Goal: Communication & Community: Answer question/provide support

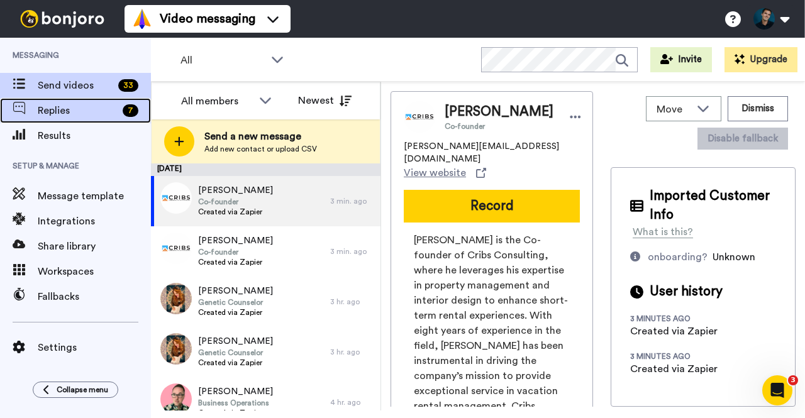
click at [74, 115] on span "Replies" at bounding box center [78, 110] width 80 height 15
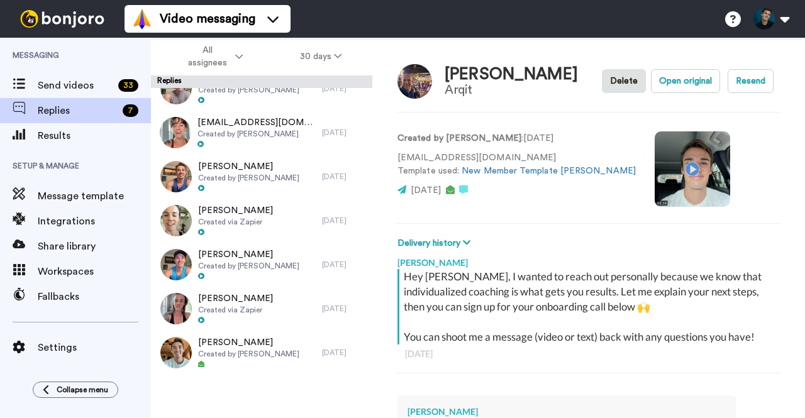
scroll to position [195, 0]
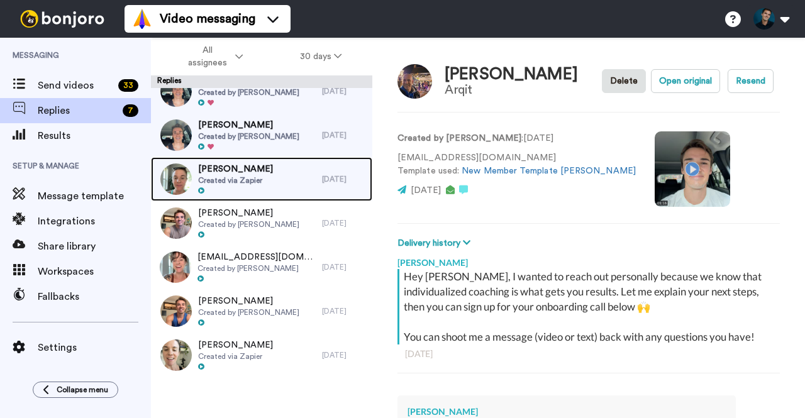
click at [233, 181] on span "Created via Zapier" at bounding box center [235, 180] width 75 height 10
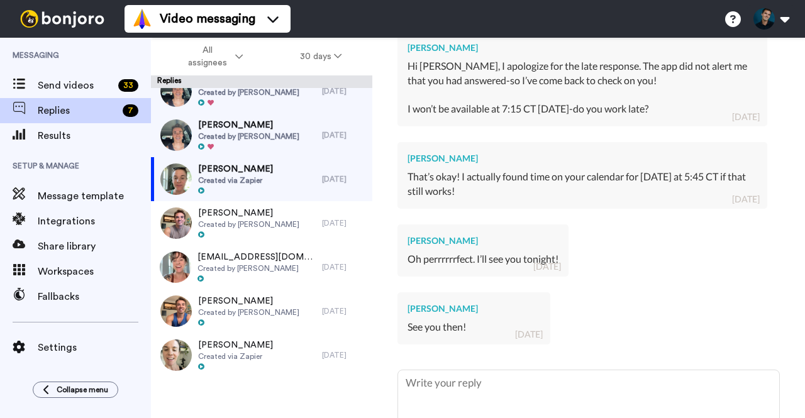
scroll to position [715, 0]
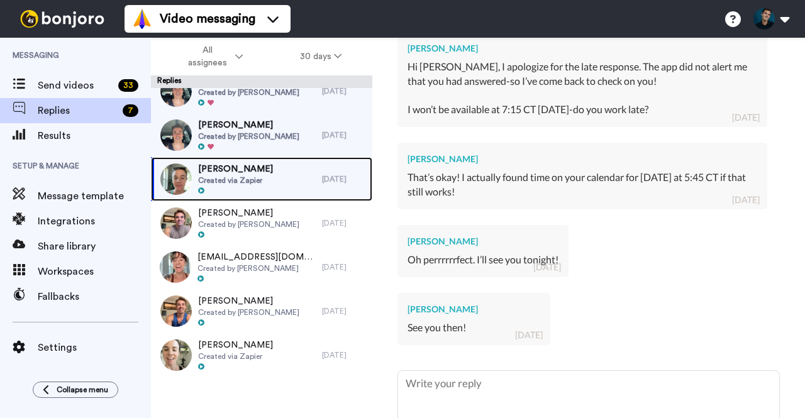
drag, startPoint x: 338, startPoint y: 184, endPoint x: 313, endPoint y: 188, distance: 24.8
click at [313, 188] on div "[PERSON_NAME] Created via Zapier [DATE]" at bounding box center [261, 179] width 221 height 44
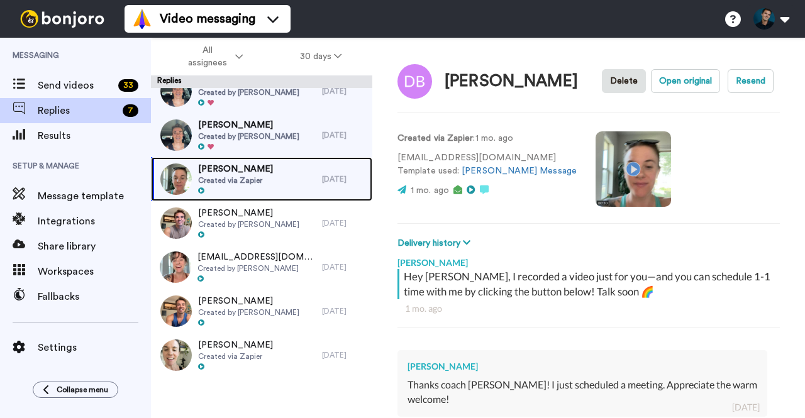
scroll to position [108, 0]
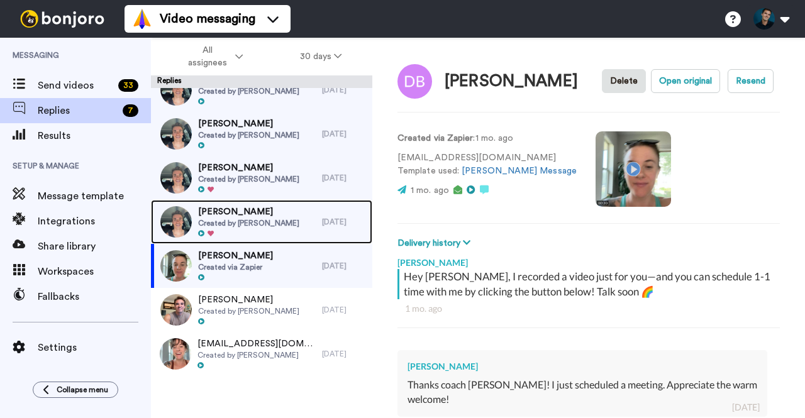
click at [280, 212] on div "[PERSON_NAME] Created by [PERSON_NAME]" at bounding box center [236, 222] width 171 height 44
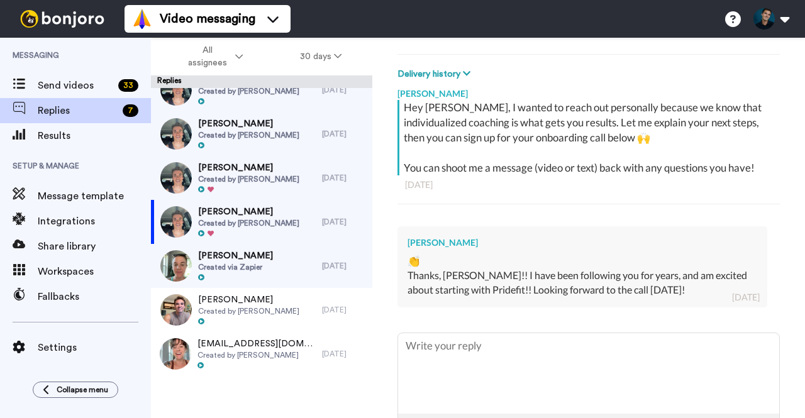
scroll to position [177, 0]
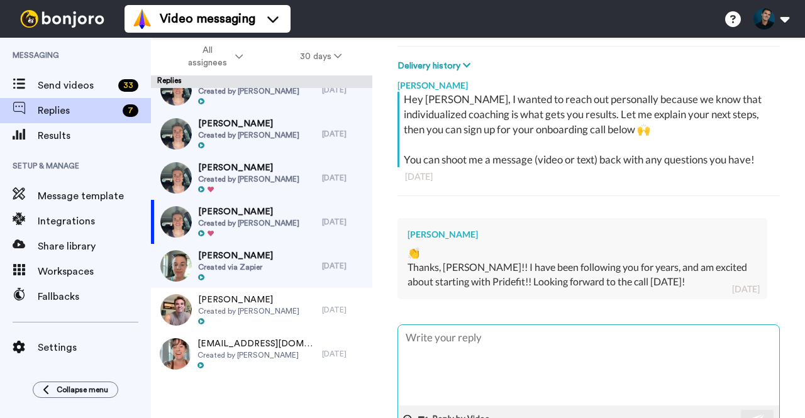
click at [515, 364] on textarea at bounding box center [588, 365] width 381 height 80
type textarea "x"
type textarea "H"
type textarea "x"
type textarea "He"
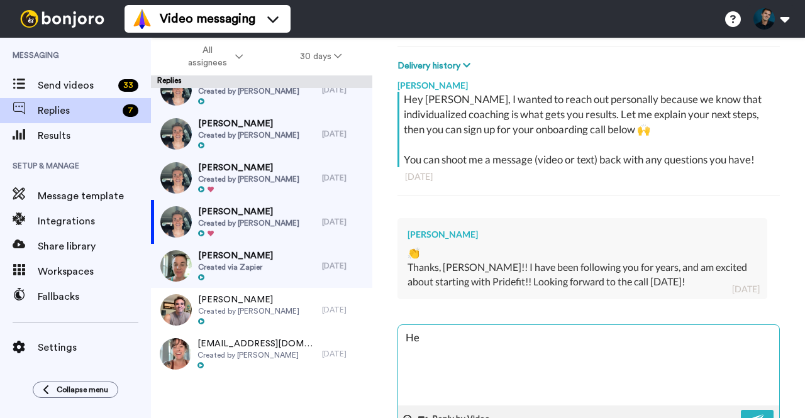
type textarea "x"
type textarea "Hey"
type textarea "x"
type textarea "Hey"
type textarea "x"
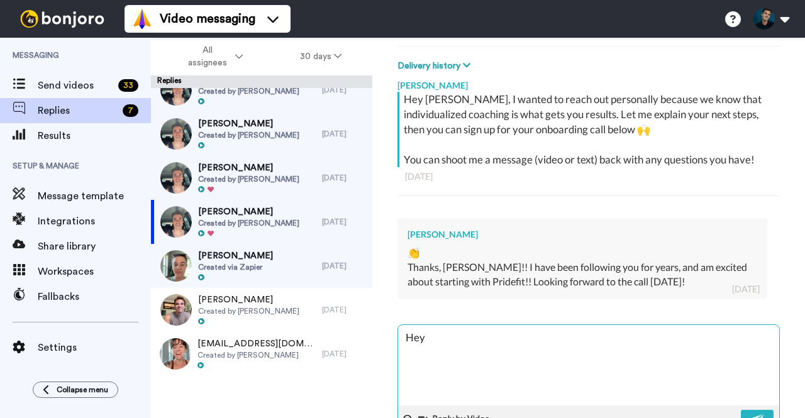
type textarea "Hey M"
type textarea "x"
type textarea "Hey [PERSON_NAME]"
type textarea "x"
type textarea "Hey Mic"
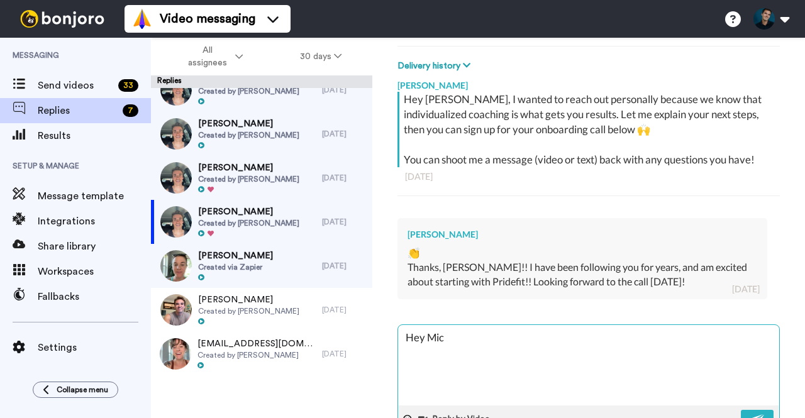
type textarea "x"
type textarea "Hey Mich"
type textarea "x"
type textarea "Hey [PERSON_NAME]"
type textarea "x"
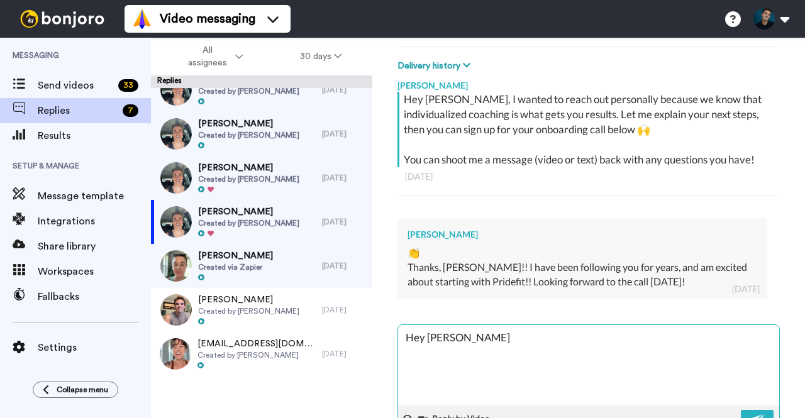
type textarea "Hey [PERSON_NAME]"
type textarea "x"
type textarea "Hey [PERSON_NAME]!"
type textarea "x"
type textarea "Hey [PERSON_NAME]!"
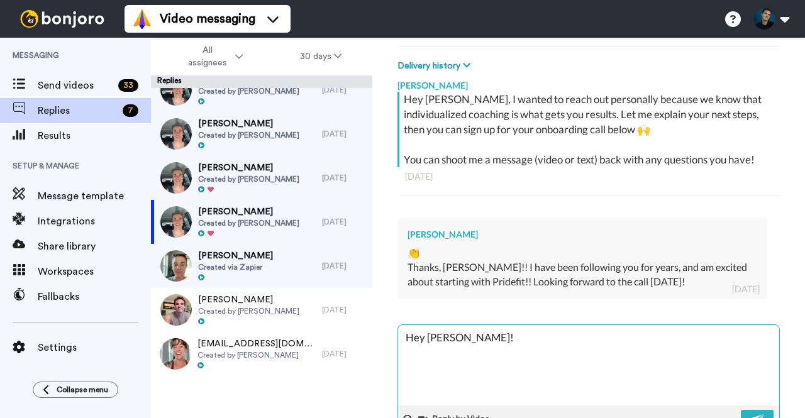
type textarea "x"
type textarea "Hey [PERSON_NAME]! S"
type textarea "x"
type textarea "Hey [PERSON_NAME]! Sa"
type textarea "x"
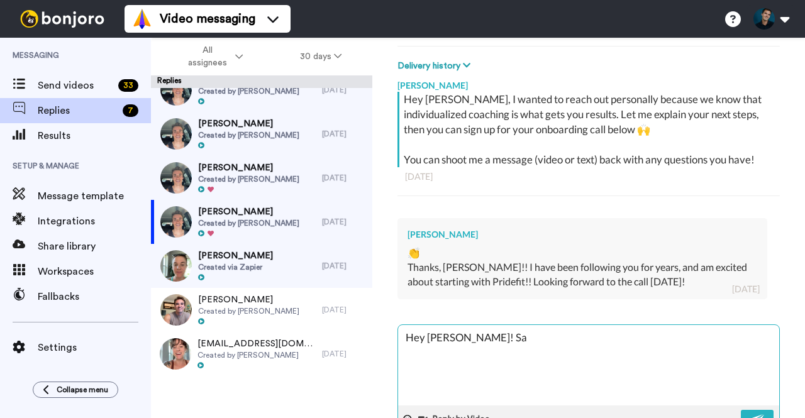
type textarea "Hey [PERSON_NAME]! [PERSON_NAME]"
type textarea "x"
type textarea "Hey [PERSON_NAME]! [PERSON_NAME]"
type textarea "x"
type textarea "Hey [PERSON_NAME]! [PERSON_NAME] f"
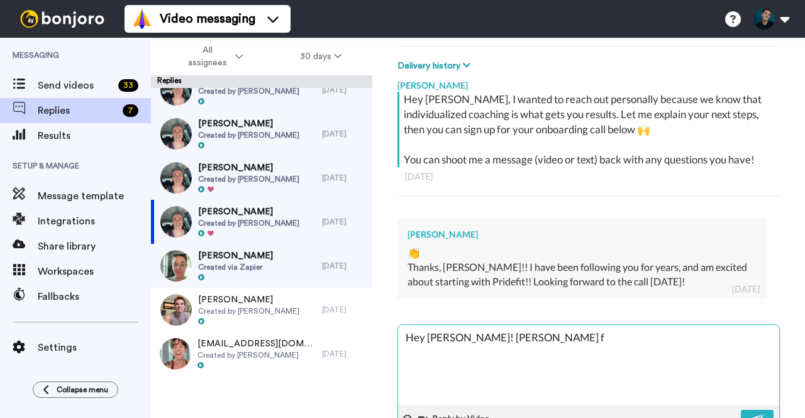
type textarea "x"
type textarea "Hey [PERSON_NAME]! [PERSON_NAME] fr"
type textarea "x"
type textarea "Hey [PERSON_NAME]! [PERSON_NAME] fro"
type textarea "x"
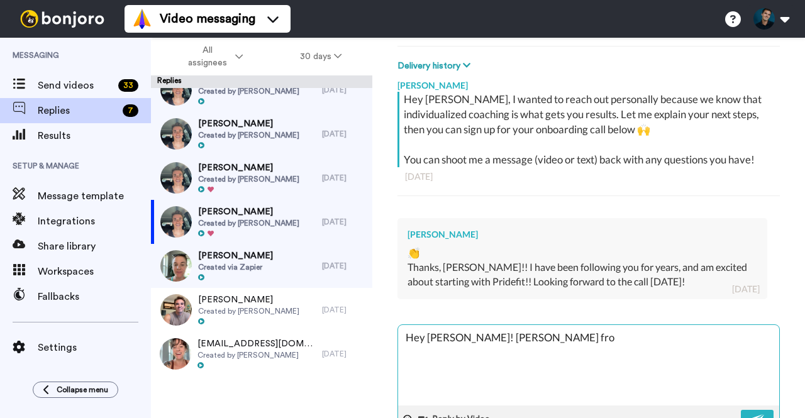
type textarea "Hey [PERSON_NAME]! [PERSON_NAME] from"
type textarea "x"
type textarea "Hey [PERSON_NAME]! [PERSON_NAME] from"
type textarea "x"
type textarea "Hey [PERSON_NAME]! [PERSON_NAME] from P"
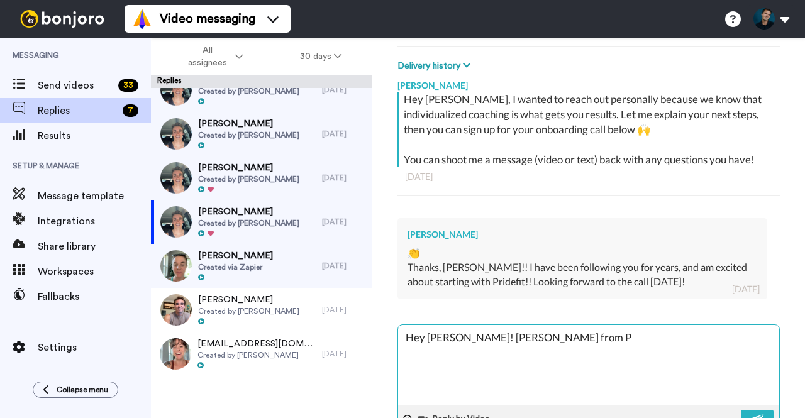
type textarea "x"
type textarea "Hey [PERSON_NAME]! [PERSON_NAME] from Pr"
type textarea "x"
type textarea "Hey [PERSON_NAME]! [PERSON_NAME] from Pri"
type textarea "x"
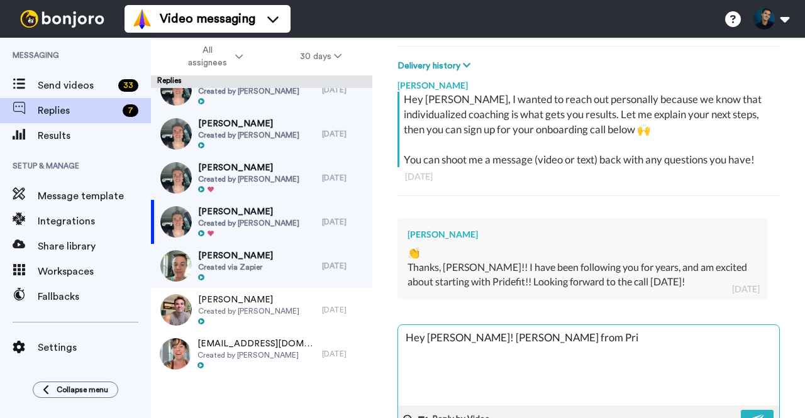
type textarea "Hey [PERSON_NAME]! [PERSON_NAME] from Prid"
type textarea "x"
type textarea "Hey [PERSON_NAME]! [PERSON_NAME] from Pride"
type textarea "x"
type textarea "Hey [PERSON_NAME]! [PERSON_NAME] from Pridefi"
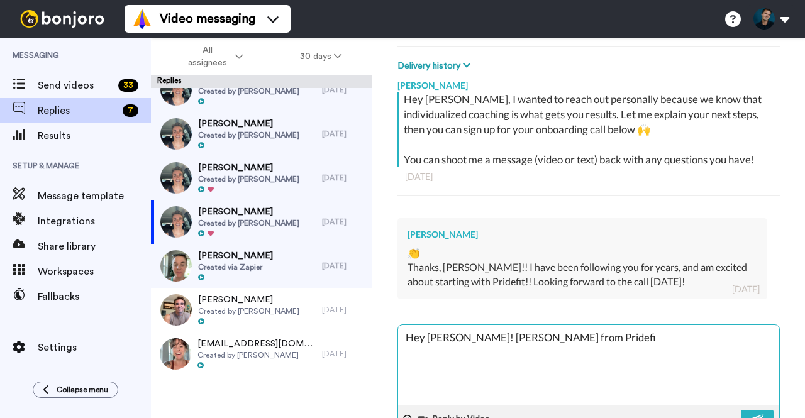
type textarea "x"
type textarea "Hey [PERSON_NAME]! [PERSON_NAME] from Pridefit"
type textarea "x"
type textarea "Hey [PERSON_NAME]! [PERSON_NAME] from Pridefit!"
type textarea "x"
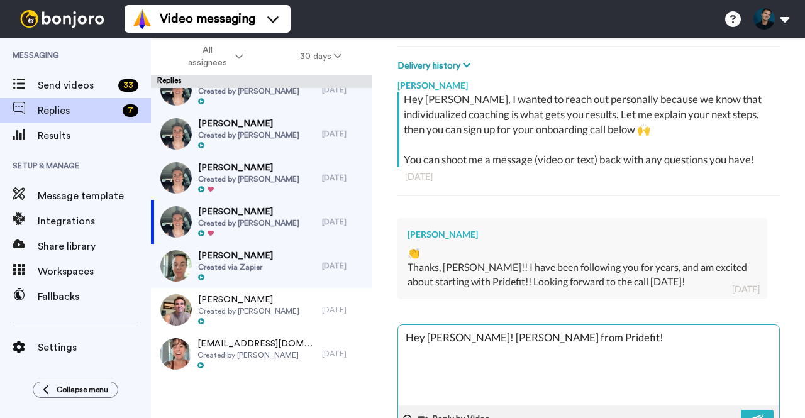
type textarea "Hey [PERSON_NAME]! [PERSON_NAME] from Pridefit!"
type textarea "x"
type textarea "Hey [PERSON_NAME]! [PERSON_NAME] from Pridefit! J"
type textarea "x"
type textarea "Hey [PERSON_NAME]! [PERSON_NAME] from Pridefit! Ju"
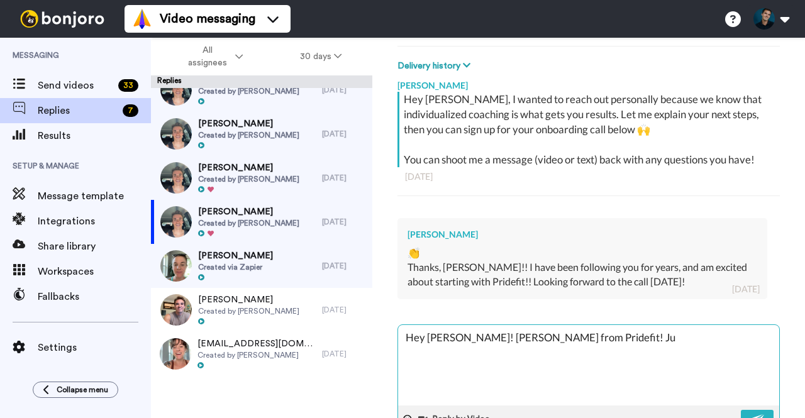
type textarea "x"
type textarea "Hey [PERSON_NAME]! [PERSON_NAME] from Pridefit! Jus"
type textarea "x"
type textarea "Hey [PERSON_NAME]! [PERSON_NAME] from Pridefit! Just"
type textarea "x"
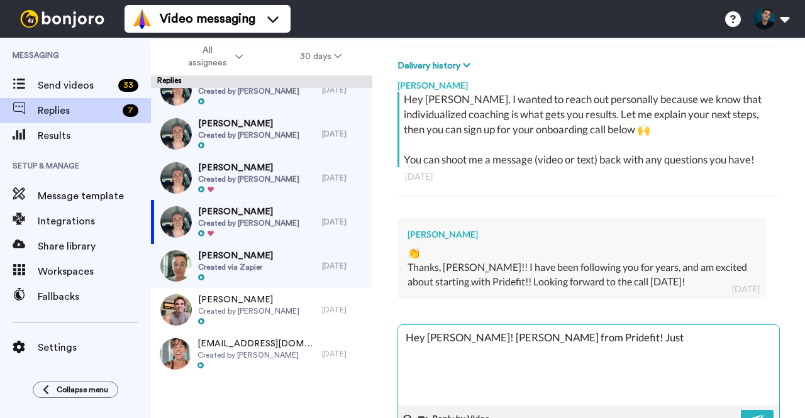
type textarea "Hey [PERSON_NAME]! [PERSON_NAME] from Pridefit! Just"
type textarea "x"
type textarea "Hey [PERSON_NAME]! [PERSON_NAME] from Pridefit! Just f"
type textarea "x"
type textarea "Hey [PERSON_NAME]! [PERSON_NAME] from Pridefit! Just fo"
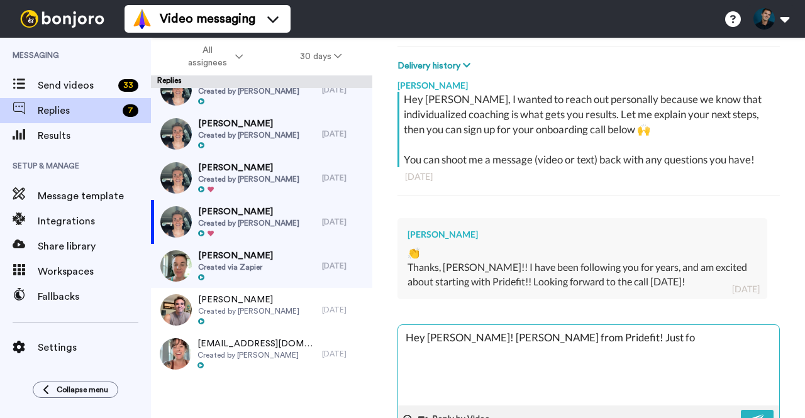
type textarea "x"
type textarea "Hey [PERSON_NAME]! [PERSON_NAME] from Pridefit! Just fol"
type textarea "x"
type textarea "Hey [PERSON_NAME]! [PERSON_NAME] from Pridefit! Just foll"
type textarea "x"
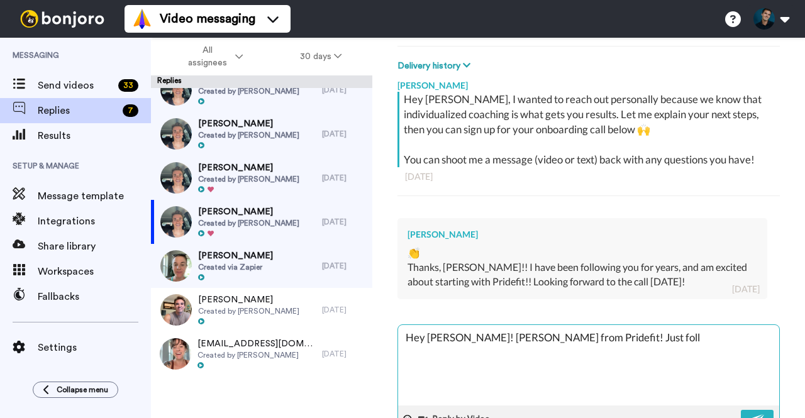
type textarea "Hey [PERSON_NAME]! [PERSON_NAME] from Pridefit! Just follo"
type textarea "x"
type textarea "Hey [PERSON_NAME]! [PERSON_NAME] from Pridefit! Just follow"
type textarea "x"
type textarea "Hey [PERSON_NAME]! [PERSON_NAME] from Pridefit! Just followi"
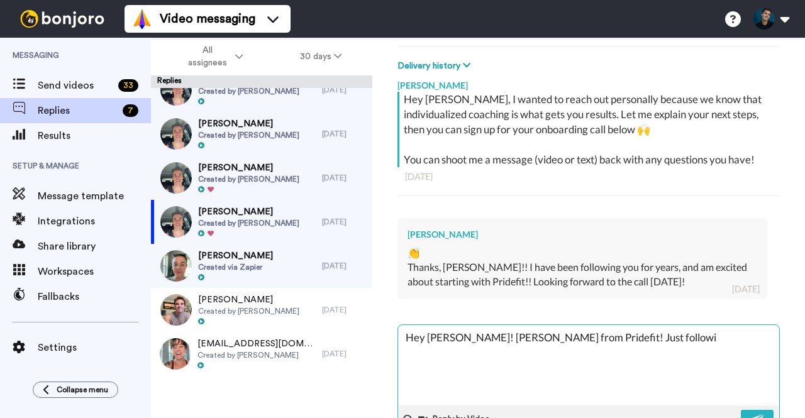
type textarea "x"
type textarea "Hey [PERSON_NAME]! [PERSON_NAME] from Pridefit! Just followin"
type textarea "x"
type textarea "Hey [PERSON_NAME]! [PERSON_NAME] from Pridefit! Just following"
type textarea "x"
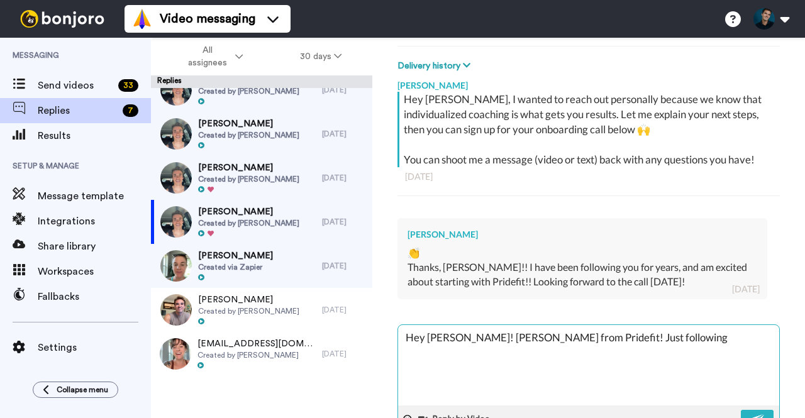
type textarea "Hey [PERSON_NAME]! [PERSON_NAME] from Pridefit! Just following"
type textarea "x"
type textarea "Hey [PERSON_NAME]! [PERSON_NAME] from Pridefit! Just following up"
type textarea "x"
type textarea "Hey [PERSON_NAME]! [PERSON_NAME] from Pridefit! Just following up"
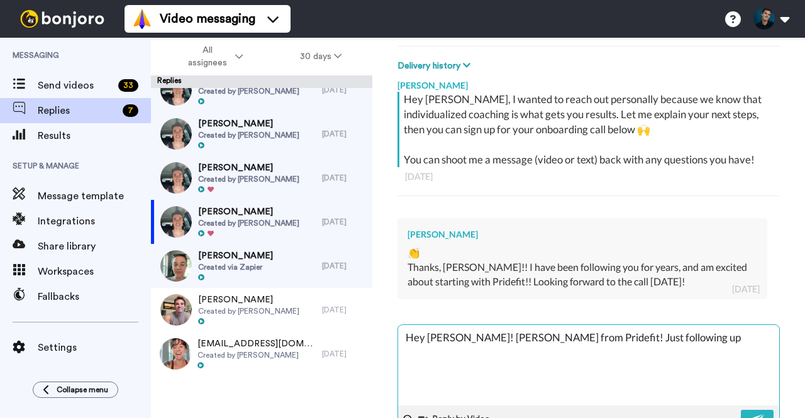
type textarea "x"
type textarea "Hey [PERSON_NAME]! [PERSON_NAME] from Pridefit! Just following up t"
type textarea "x"
type textarea "Hey [PERSON_NAME]! [PERSON_NAME] from Pridefit! Just following up to"
type textarea "x"
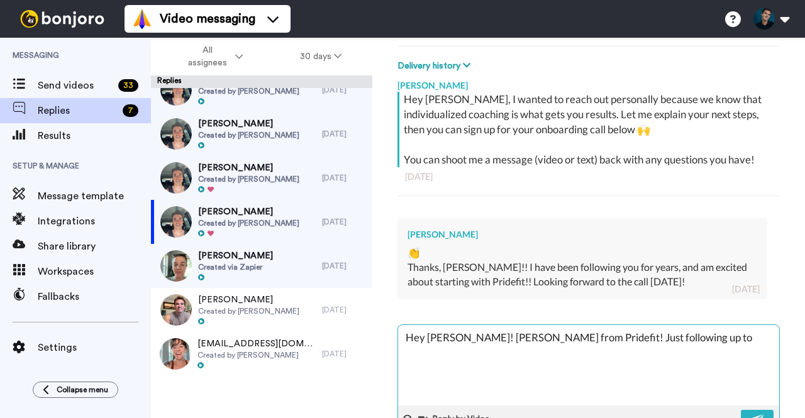
type textarea "Hey [PERSON_NAME]! [PERSON_NAME] from Pridefit! Just following up to s"
type textarea "x"
type textarea "Hey [PERSON_NAME]! [PERSON_NAME] from Pridefit! Just following up to se"
type textarea "x"
type textarea "Hey [PERSON_NAME]! [PERSON_NAME] from Pridefit! Just following up to see"
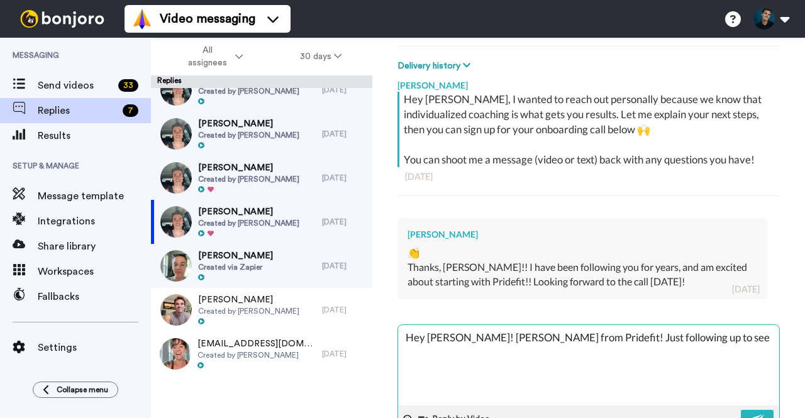
type textarea "x"
type textarea "Hey [PERSON_NAME]! [PERSON_NAME] from Pridefit! Just following up to see"
type textarea "x"
type textarea "Hey [PERSON_NAME]! [PERSON_NAME] from Pridefit! Just following up to see i"
type textarea "x"
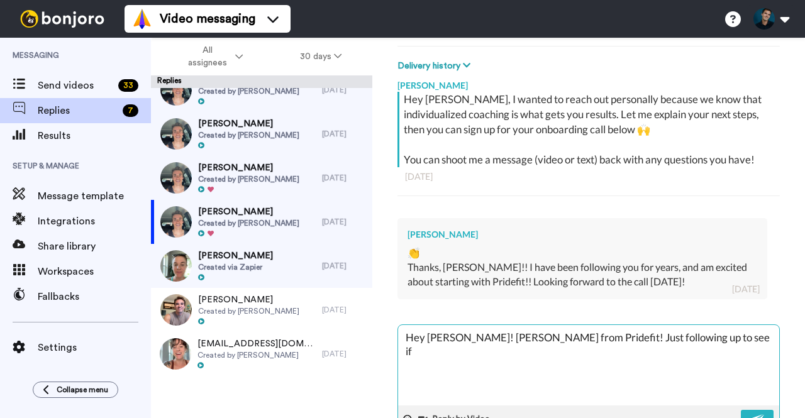
type textarea "Hey [PERSON_NAME]! [PERSON_NAME] from Pridefit! Just following up to see if"
type textarea "x"
type textarea "Hey [PERSON_NAME]! [PERSON_NAME] from Pridefit! Just following up to see if t"
type textarea "x"
type textarea "Hey [PERSON_NAME]! [PERSON_NAME] from Pridefit! Just following up to see if th"
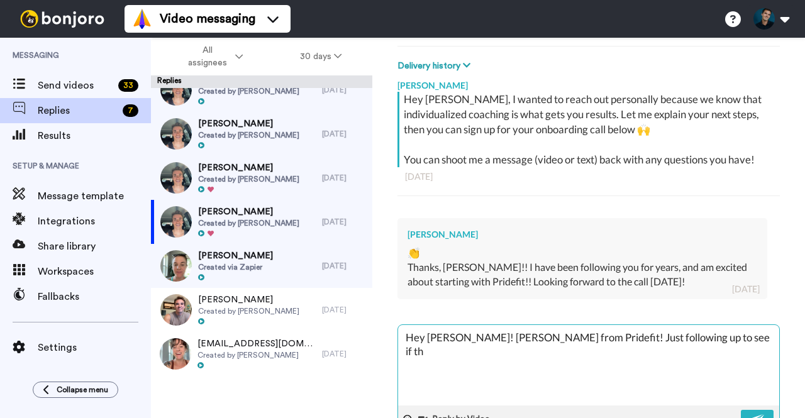
type textarea "x"
type textarea "Hey [PERSON_NAME]! [PERSON_NAME] from Pridefit! Just following up to see if the"
type textarea "x"
type textarea "Hey [PERSON_NAME]! [PERSON_NAME] from Pridefit! Just following up to see if ther"
type textarea "x"
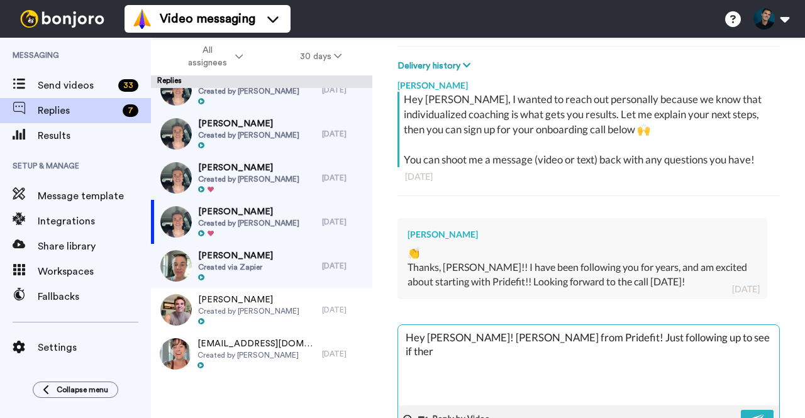
type textarea "Hey [PERSON_NAME]! [PERSON_NAME] from Pridefit! Just following up to see if the…"
type textarea "x"
type textarea "Hey [PERSON_NAME]! [PERSON_NAME] from Pridefit! Just following up to see if the…"
type textarea "x"
type textarea "Hey [PERSON_NAME]! [PERSON_NAME] from Pridefit! Just following up to see if the…"
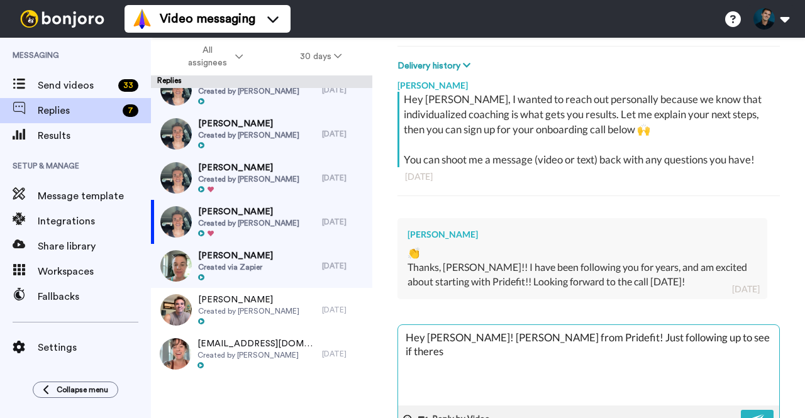
type textarea "x"
type textarea "Hey [PERSON_NAME]! [PERSON_NAME] from Pridefit! Just following up to see if the…"
type textarea "x"
type textarea "Hey [PERSON_NAME]! [PERSON_NAME] from Pridefit! Just following up to see if the…"
type textarea "x"
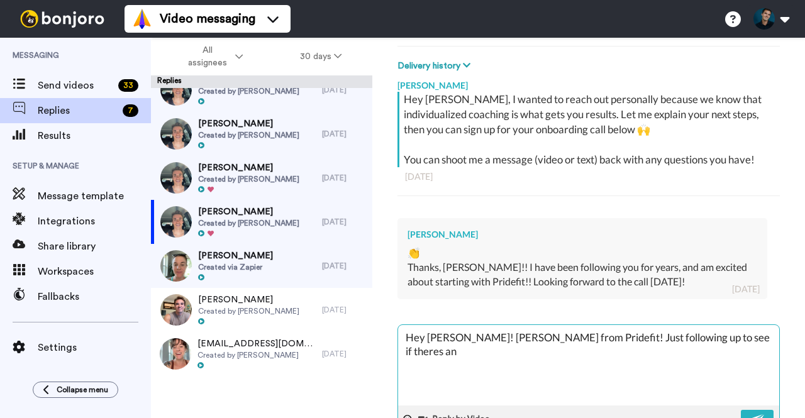
type textarea "Hey [PERSON_NAME]! [PERSON_NAME] from Pridefit! Just following up to see if the…"
type textarea "x"
type textarea "Hey [PERSON_NAME]! [PERSON_NAME] from Pridefit! Just following up to see if the…"
type textarea "x"
type textarea "Hey [PERSON_NAME]! [PERSON_NAME] from Pridefit! Just following up to see if the…"
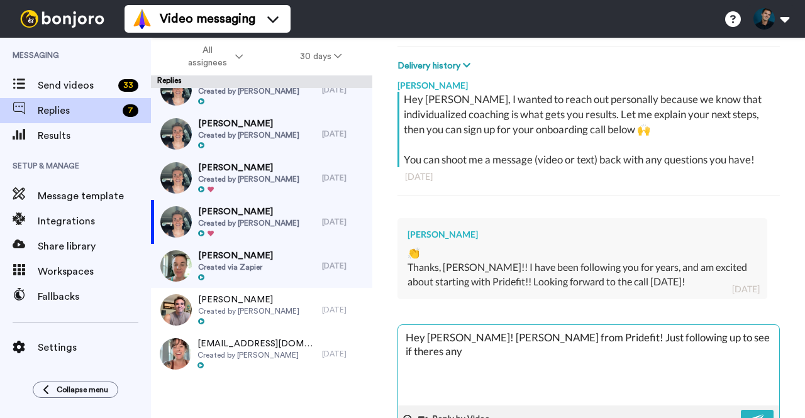
type textarea "x"
type textarea "Hey [PERSON_NAME]! [PERSON_NAME] from Pridefit! Just following up to see if the…"
type textarea "x"
type textarea "Hey [PERSON_NAME]! [PERSON_NAME] from Pridefit! Just following up to see if the…"
type textarea "x"
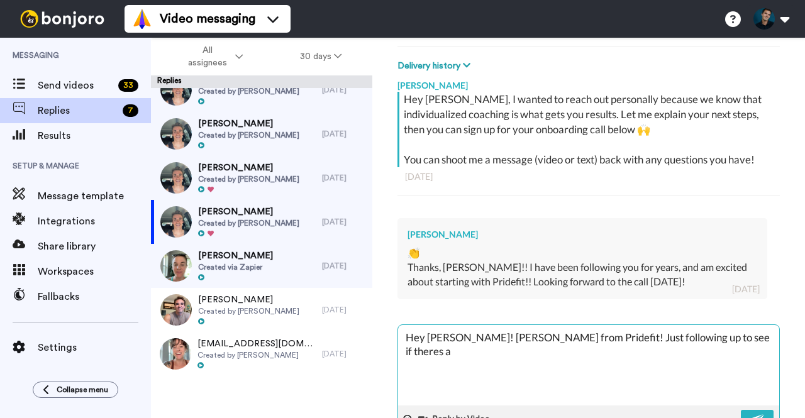
type textarea "Hey [PERSON_NAME]! [PERSON_NAME] from Pridefit! Just following up to see if the…"
type textarea "x"
type textarea "Hey [PERSON_NAME]! [PERSON_NAME] from Pridefit! Just following up to see if the…"
type textarea "x"
type textarea "Hey [PERSON_NAME]! [PERSON_NAME] from Pridefit! Just following up to see if the…"
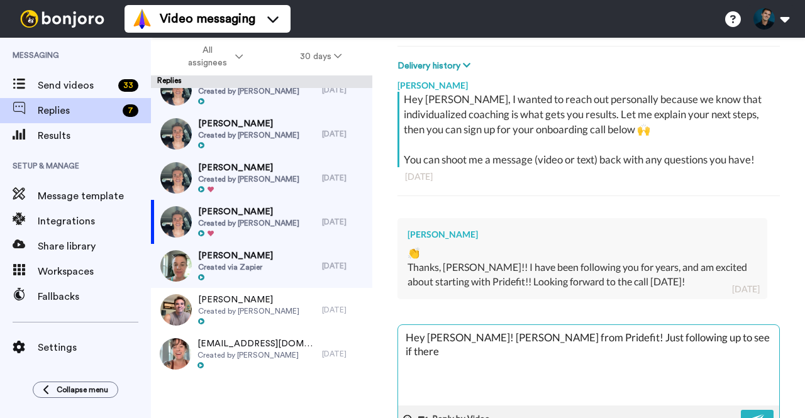
type textarea "x"
type textarea "Hey [PERSON_NAME]! [PERSON_NAME] from Pridefit! Just following up to see if ther"
type textarea "x"
type textarea "Hey [PERSON_NAME]! [PERSON_NAME] from Pridefit! Just following up to see if the"
type textarea "x"
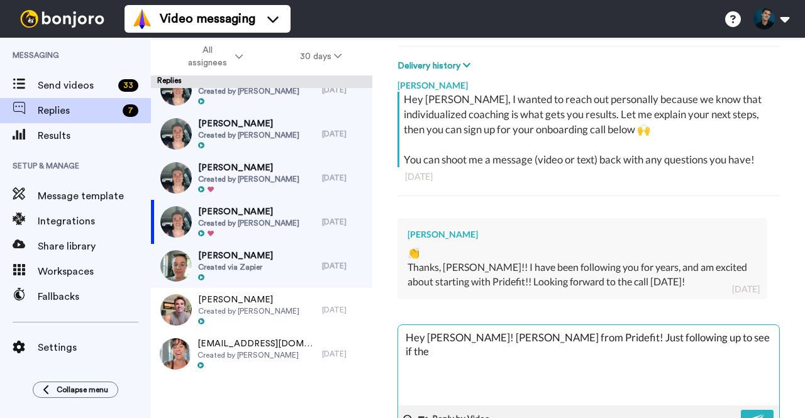
type textarea "Hey [PERSON_NAME]! [PERSON_NAME] from Pridefit! Just following up to see if th"
type textarea "x"
type textarea "Hey [PERSON_NAME]! [PERSON_NAME] from Pridefit! Just following up to see if t"
type textarea "x"
type textarea "Hey [PERSON_NAME]! [PERSON_NAME] from Pridefit! Just following up to see if"
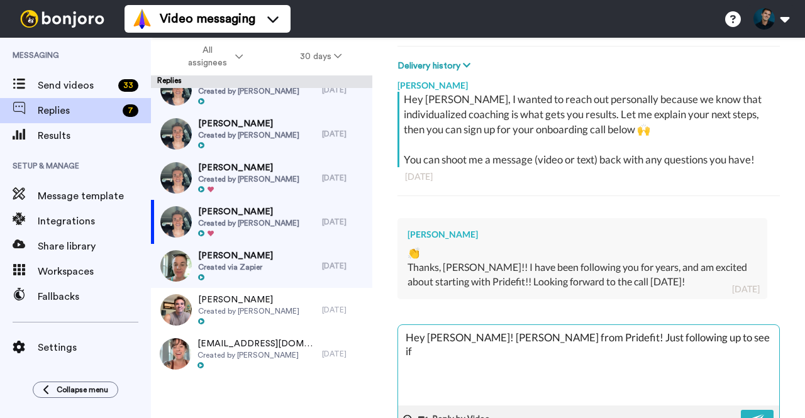
type textarea "x"
type textarea "Hey [PERSON_NAME]! [PERSON_NAME] from Pridefit! Just following up to see if"
type textarea "x"
type textarea "Hey [PERSON_NAME]! [PERSON_NAME] from Pridefit! Just following up to see i"
type textarea "x"
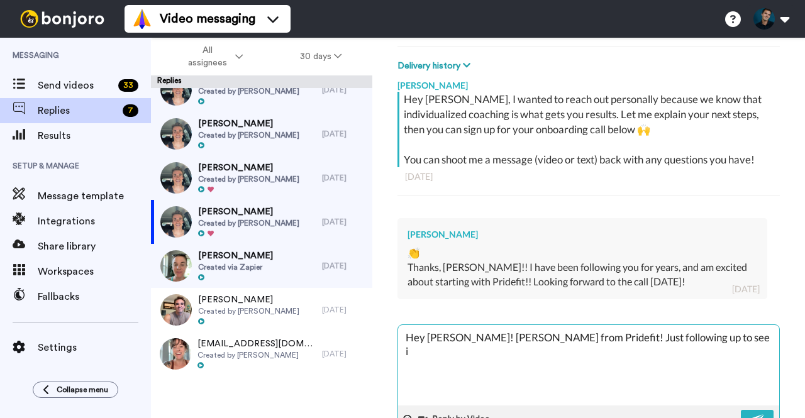
type textarea "Hey [PERSON_NAME]! [PERSON_NAME] from Pridefit! Just following up to see"
type textarea "x"
type textarea "Hey [PERSON_NAME]! [PERSON_NAME] from Pridefit! Just following up to see"
type textarea "x"
type textarea "Hey [PERSON_NAME]! [PERSON_NAME] from Pridefit! Just following up to see"
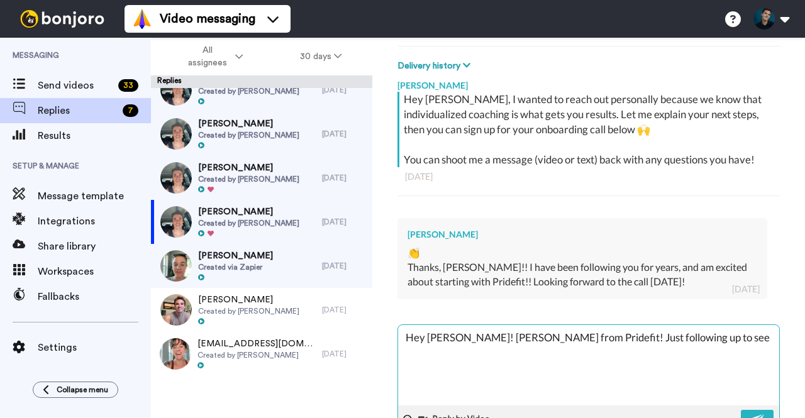
type textarea "x"
type textarea "Hey [PERSON_NAME]! [PERSON_NAME] from Pridefit! Just following up to see h"
type textarea "x"
type textarea "Hey [PERSON_NAME]! [PERSON_NAME] from Pridefit! Just following up to see how"
type textarea "x"
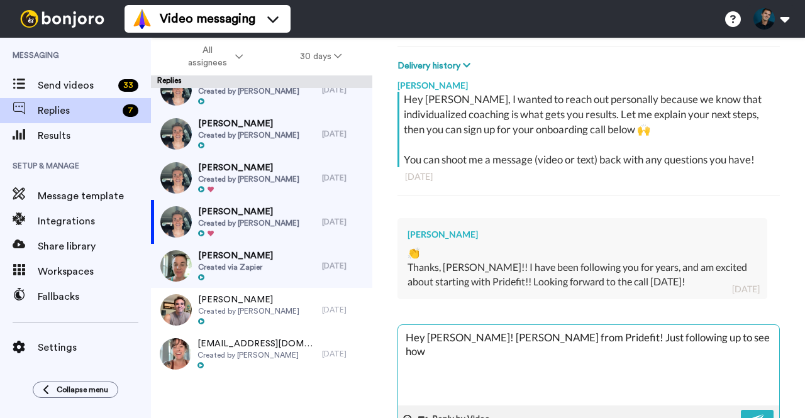
type textarea "Hey [PERSON_NAME]! [PERSON_NAME] from Pridefit! Just following up to see how"
type textarea "x"
type textarea "Hey [PERSON_NAME]! [PERSON_NAME] from Pridefit! Just following up to see how t"
type textarea "x"
type textarea "Hey [PERSON_NAME]! [PERSON_NAME] from Pridefit! Just following up to see how th"
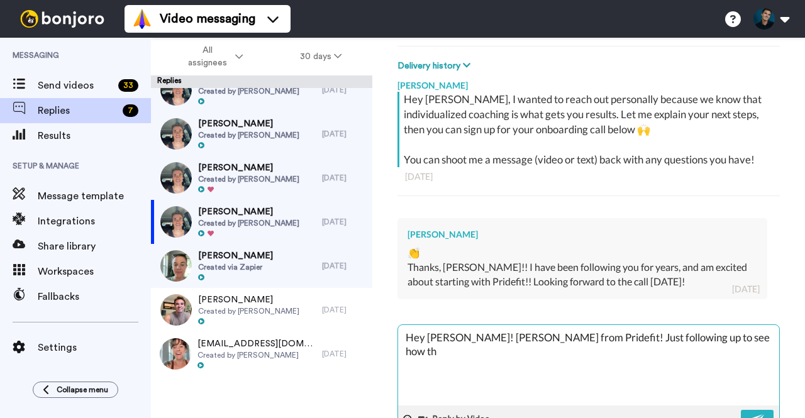
type textarea "x"
type textarea "Hey [PERSON_NAME]! [PERSON_NAME] from Pridefit! Just following up to see how the"
type textarea "x"
type textarea "Hey [PERSON_NAME]! [PERSON_NAME] from Pridefit! Just following up to see how the"
type textarea "x"
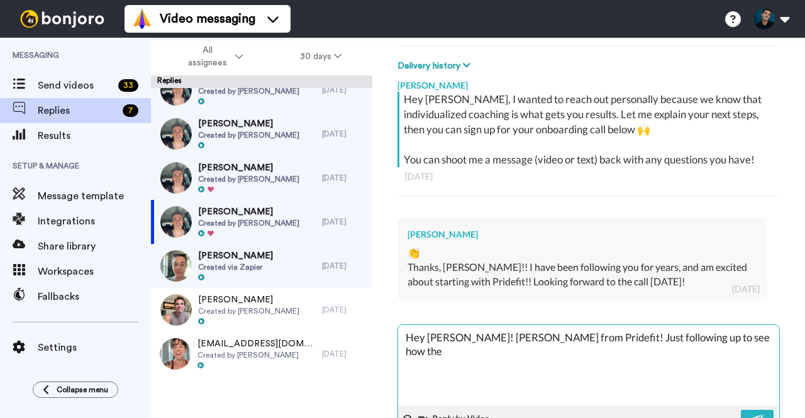
type textarea "Hey [PERSON_NAME]! [PERSON_NAME] from Pridefit! Just following up to see how th…"
type textarea "x"
type textarea "Hey [PERSON_NAME]! [PERSON_NAME] from Pridefit! Just following up to see how th…"
type textarea "x"
type textarea "Hey [PERSON_NAME]! [PERSON_NAME] from Pridefit! Just following up to see how th…"
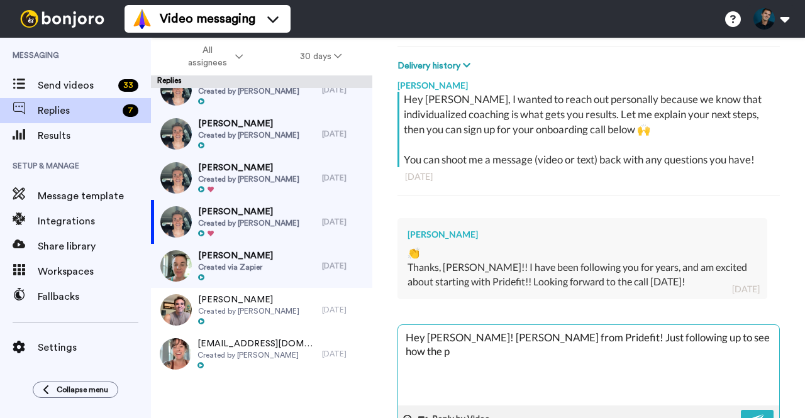
type textarea "x"
type textarea "Hey [PERSON_NAME]! [PERSON_NAME] from Pridefit! Just following up to see how th…"
type textarea "x"
type textarea "Hey [PERSON_NAME]! [PERSON_NAME] from Pridefit! Just following up to see how th…"
type textarea "x"
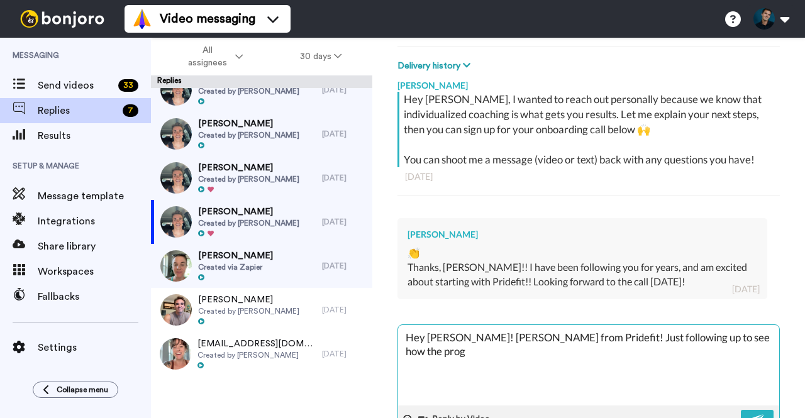
type textarea "Hey [PERSON_NAME]! [PERSON_NAME] from Pridefit! Just following up to see how th…"
type textarea "x"
type textarea "Hey [PERSON_NAME]! [PERSON_NAME] from Pridefit! Just following up to see how th…"
type textarea "x"
type textarea "Hey [PERSON_NAME]! [PERSON_NAME] from Pridefit! Just following up to see how th…"
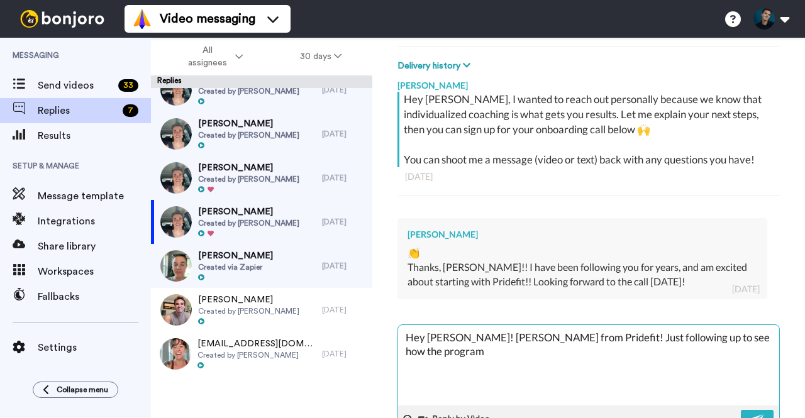
type textarea "x"
type textarea "Hey [PERSON_NAME]! [PERSON_NAME] from Pridefit! Just following up to see how th…"
type textarea "x"
type textarea "Hey [PERSON_NAME]! [PERSON_NAME] from Pridefit! Just following up to see how th…"
type textarea "x"
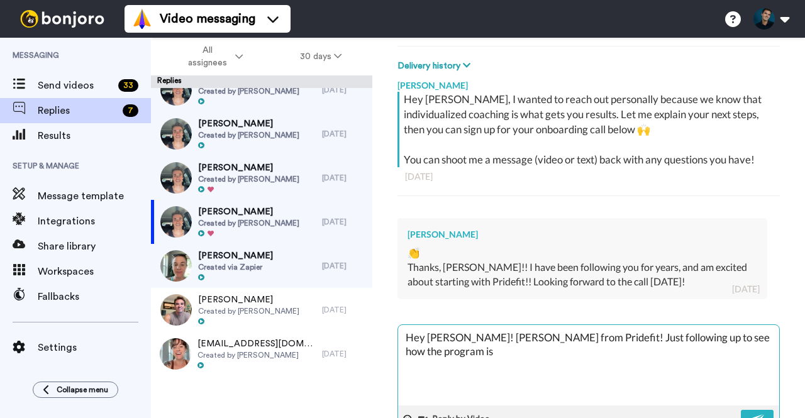
type textarea "Hey [PERSON_NAME]! [PERSON_NAME] from Pridefit! Just following up to see how th…"
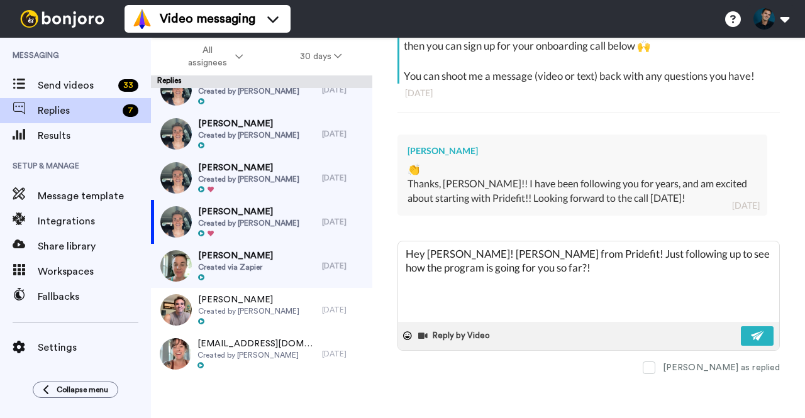
scroll to position [267, 0]
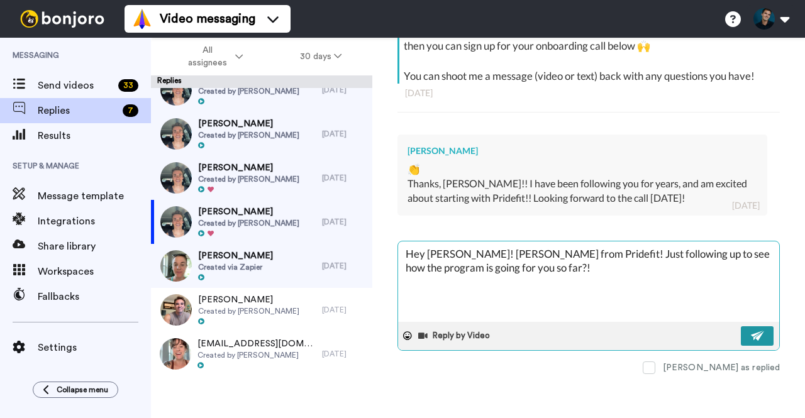
click at [740, 329] on button at bounding box center [756, 335] width 33 height 19
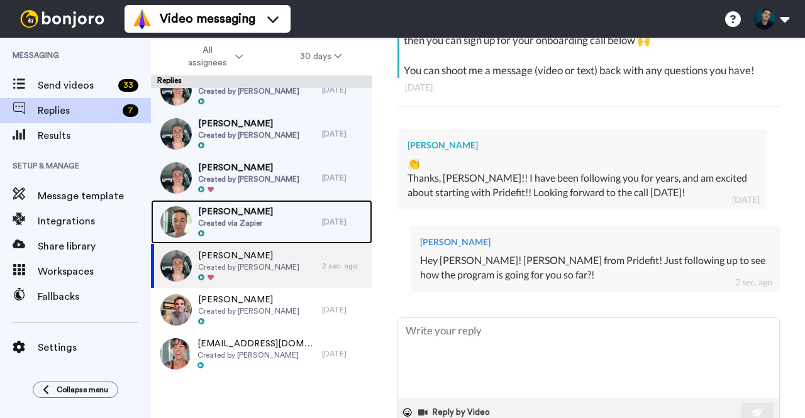
click at [290, 222] on div "[PERSON_NAME] Created via Zapier" at bounding box center [236, 222] width 171 height 44
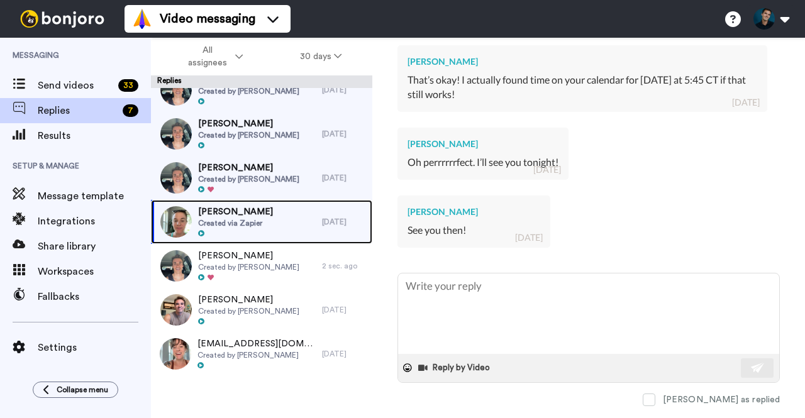
scroll to position [813, 0]
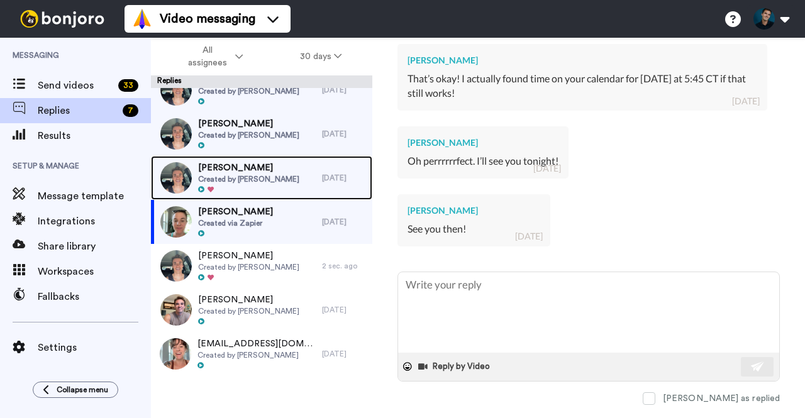
click at [253, 179] on span "Created by [PERSON_NAME]" at bounding box center [248, 179] width 101 height 10
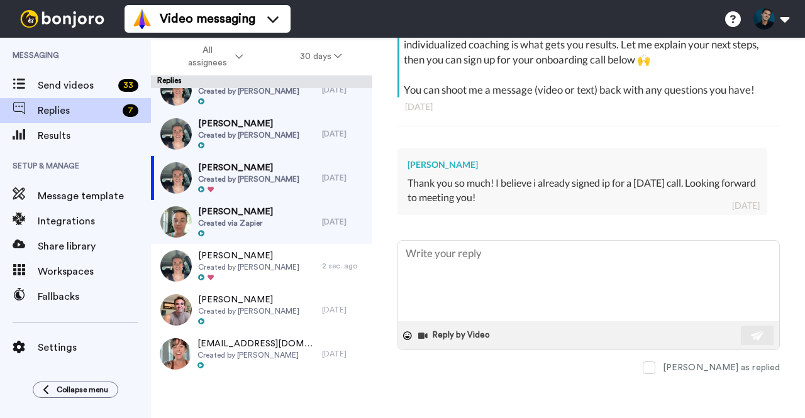
scroll to position [253, 0]
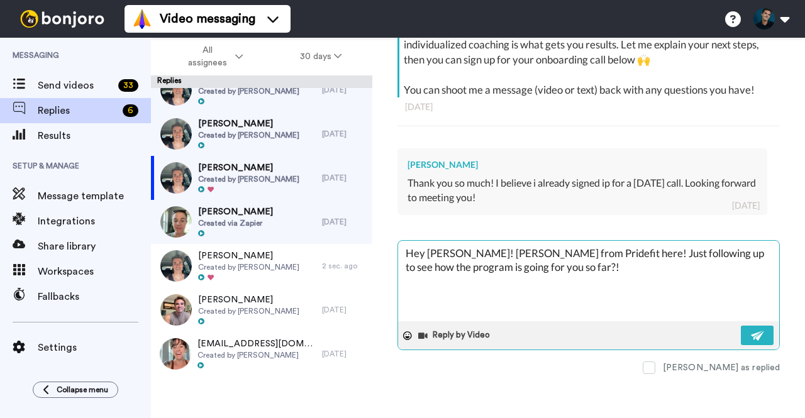
drag, startPoint x: 490, startPoint y: 248, endPoint x: 594, endPoint y: 270, distance: 106.5
click at [594, 270] on textarea "Hey [PERSON_NAME]! [PERSON_NAME] from Pridefit here! Just following up to see h…" at bounding box center [588, 281] width 381 height 80
click at [599, 270] on textarea "Hey [PERSON_NAME]! [PERSON_NAME] from Pridefit here! Just following up to see h…" at bounding box center [588, 281] width 381 height 80
click at [740, 326] on button at bounding box center [756, 335] width 33 height 19
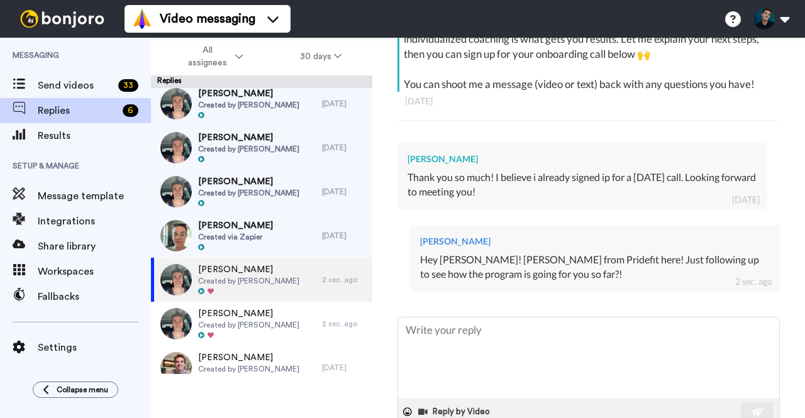
scroll to position [48, 0]
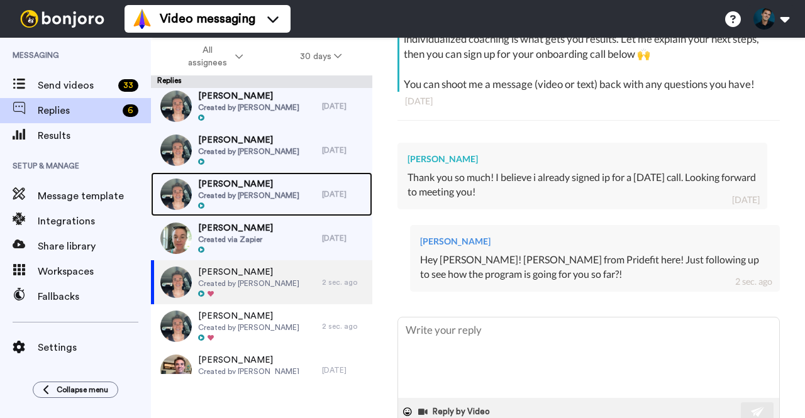
click at [267, 187] on span "[PERSON_NAME]" at bounding box center [248, 184] width 101 height 13
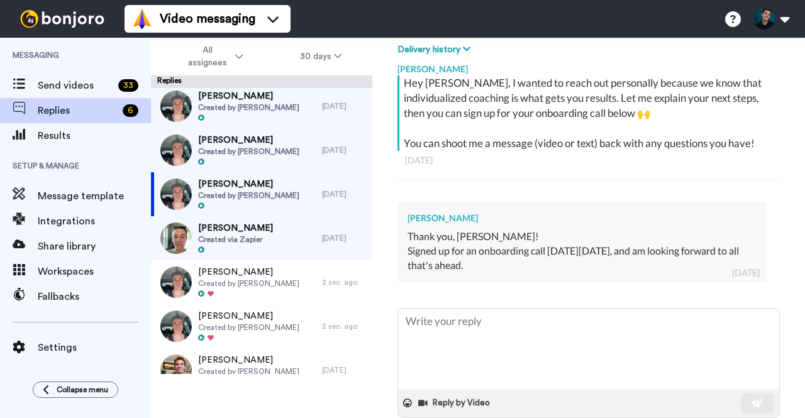
scroll to position [267, 0]
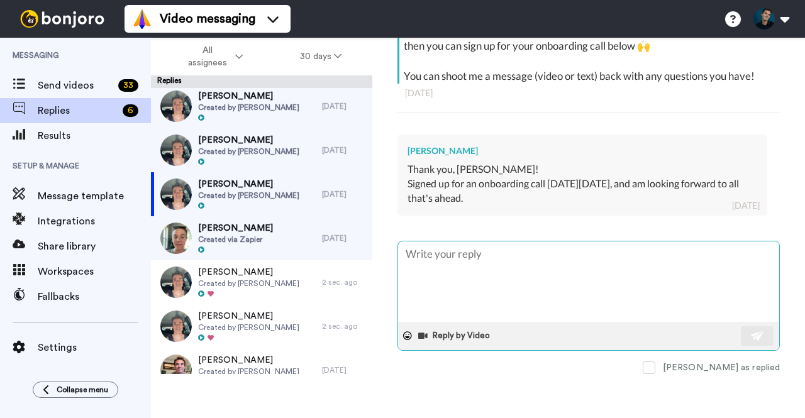
click at [490, 260] on textarea at bounding box center [588, 281] width 381 height 80
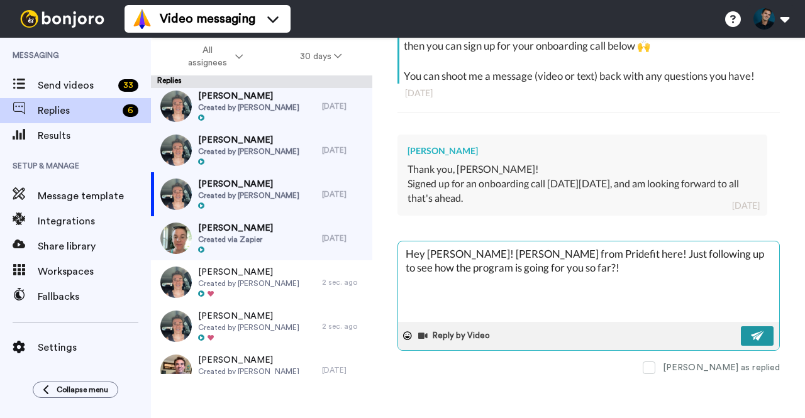
click at [750, 331] on img at bounding box center [757, 336] width 14 height 10
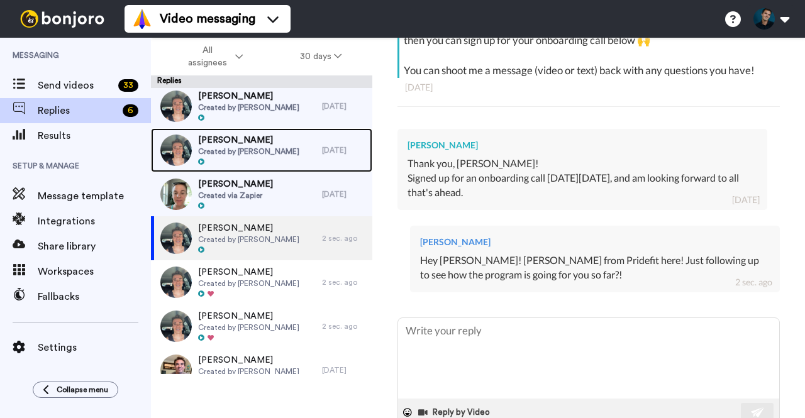
click at [327, 152] on div "[DATE]" at bounding box center [344, 150] width 44 height 10
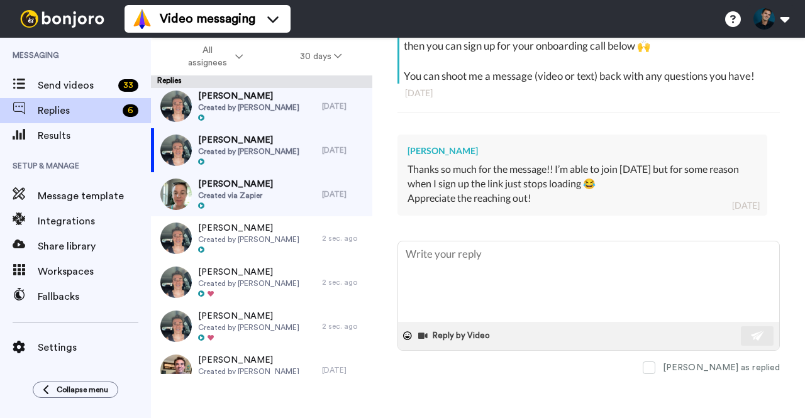
scroll to position [267, 0]
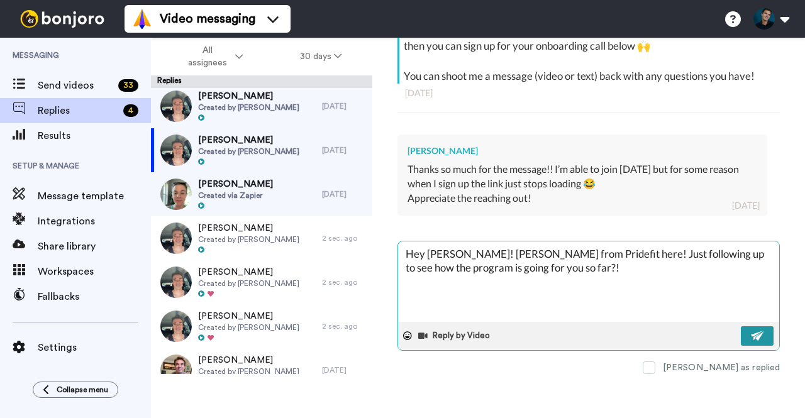
click at [750, 331] on img at bounding box center [757, 336] width 14 height 10
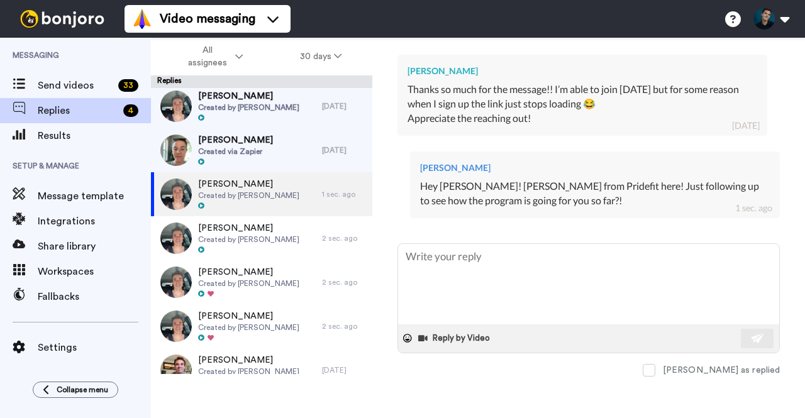
scroll to position [0, 0]
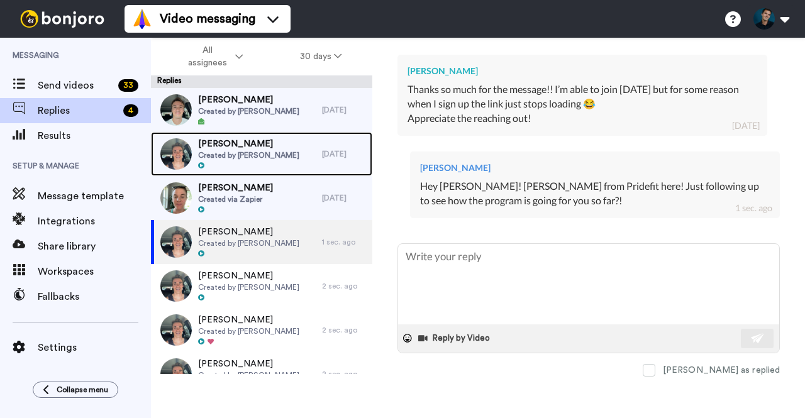
click at [265, 133] on div "[PERSON_NAME] Created by [PERSON_NAME]" at bounding box center [236, 154] width 171 height 44
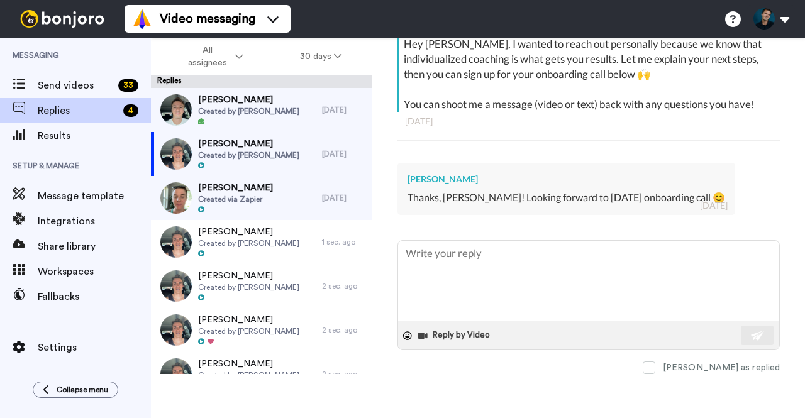
scroll to position [238, 0]
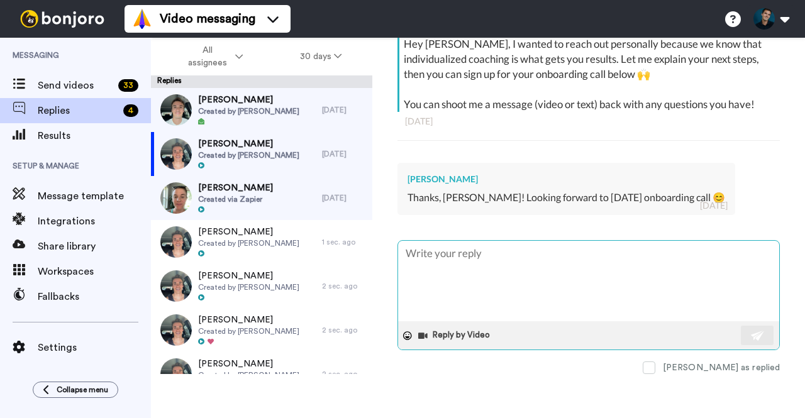
click at [450, 271] on textarea at bounding box center [588, 281] width 381 height 80
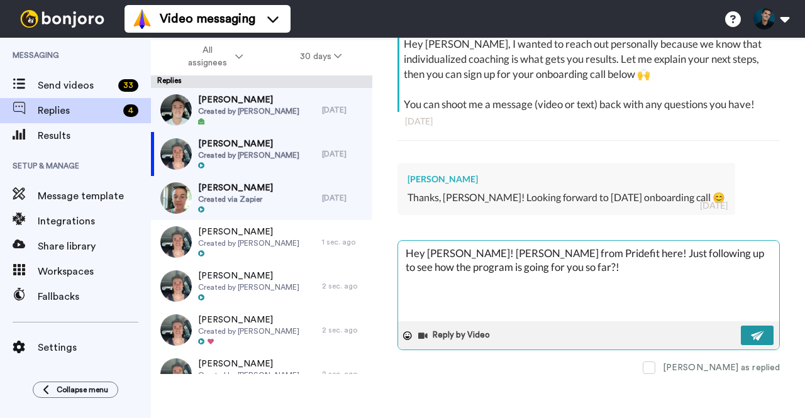
click at [760, 329] on button at bounding box center [756, 335] width 33 height 19
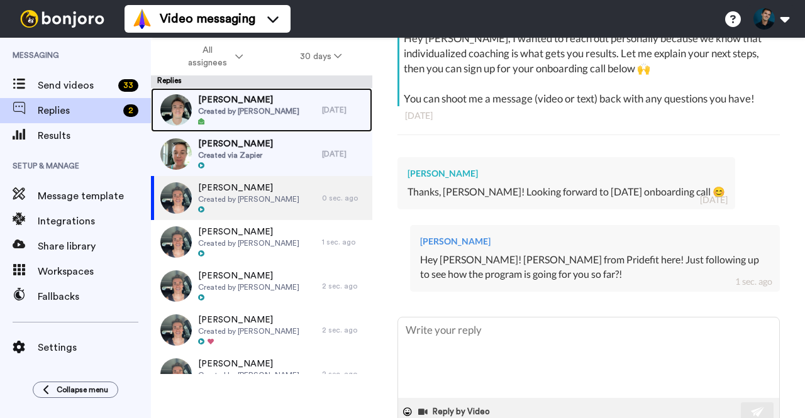
click at [281, 106] on div "[PERSON_NAME] Created by [PERSON_NAME]" at bounding box center [236, 110] width 171 height 44
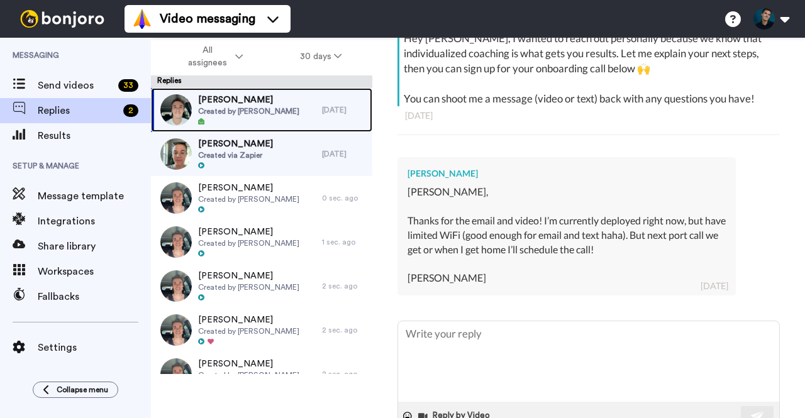
scroll to position [324, 0]
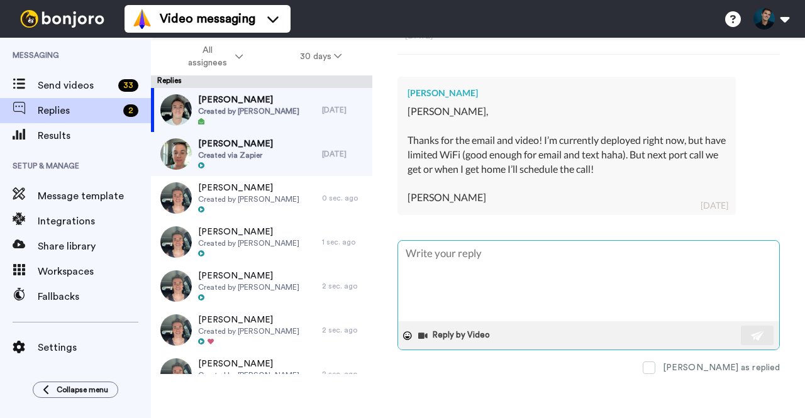
click at [473, 243] on textarea at bounding box center [588, 281] width 381 height 80
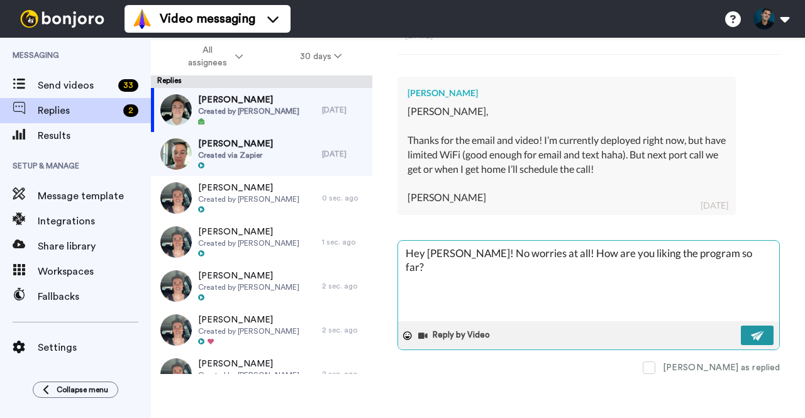
click at [740, 326] on button at bounding box center [756, 335] width 33 height 19
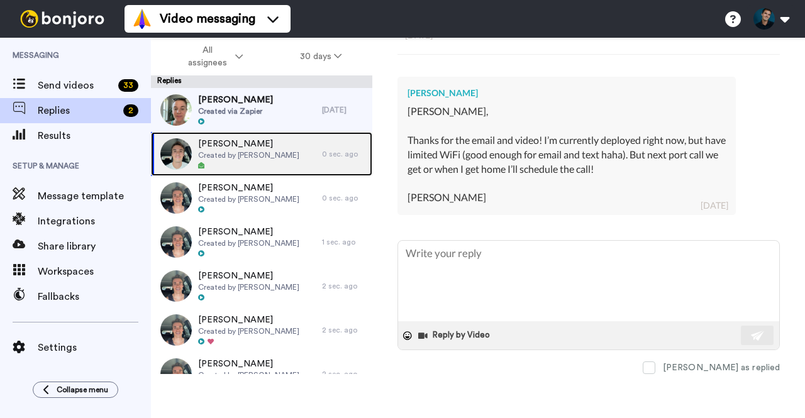
click at [270, 149] on span "[PERSON_NAME]" at bounding box center [248, 144] width 101 height 13
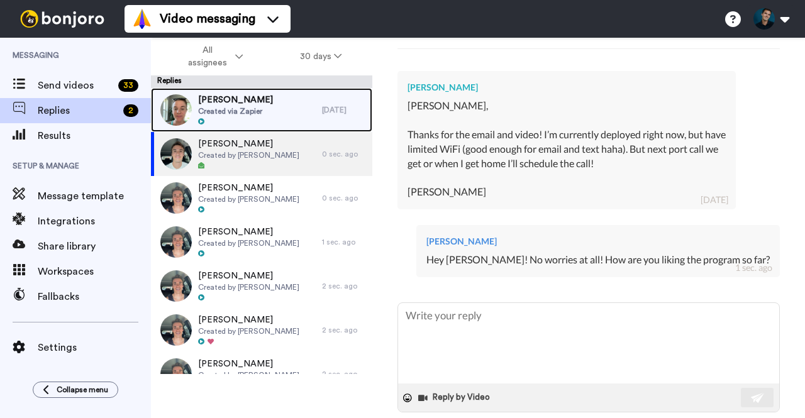
click at [295, 118] on div "[PERSON_NAME] Created via Zapier" at bounding box center [236, 110] width 171 height 44
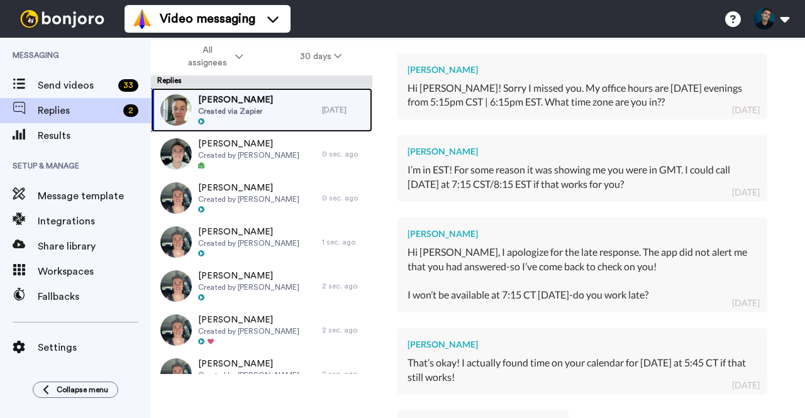
scroll to position [836, 0]
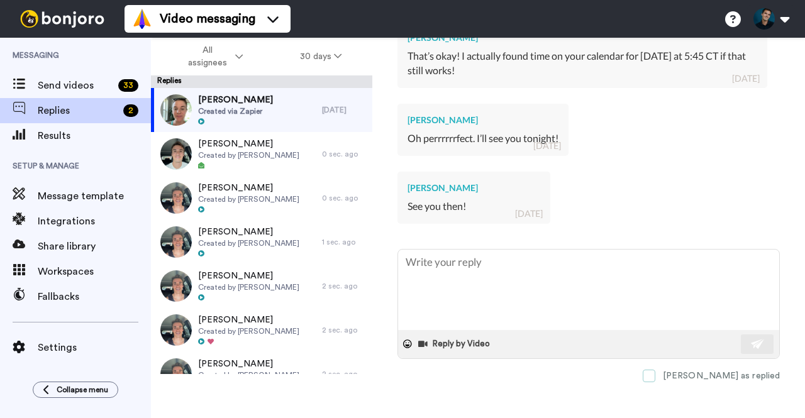
click at [655, 370] on span at bounding box center [648, 376] width 13 height 13
